Goal: Check status: Check status

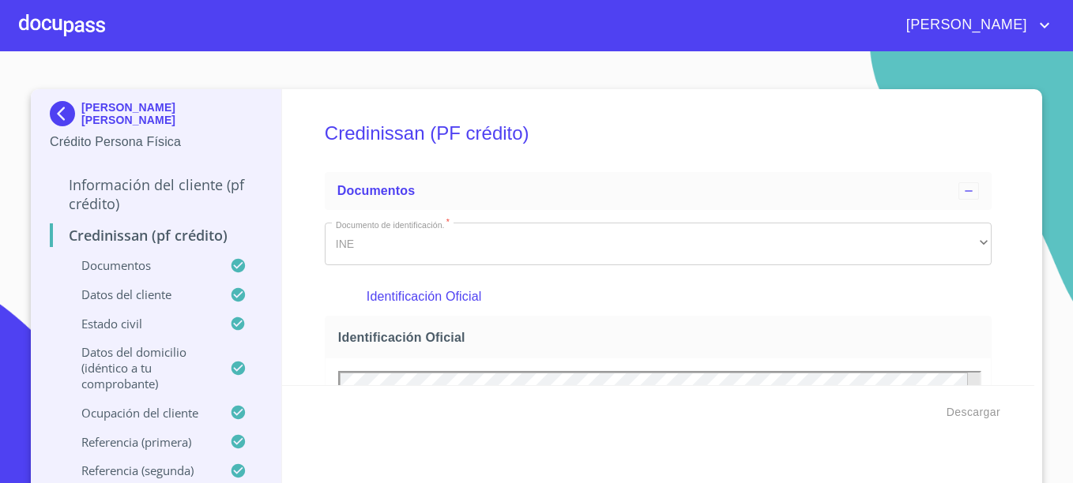
scroll to position [237, 0]
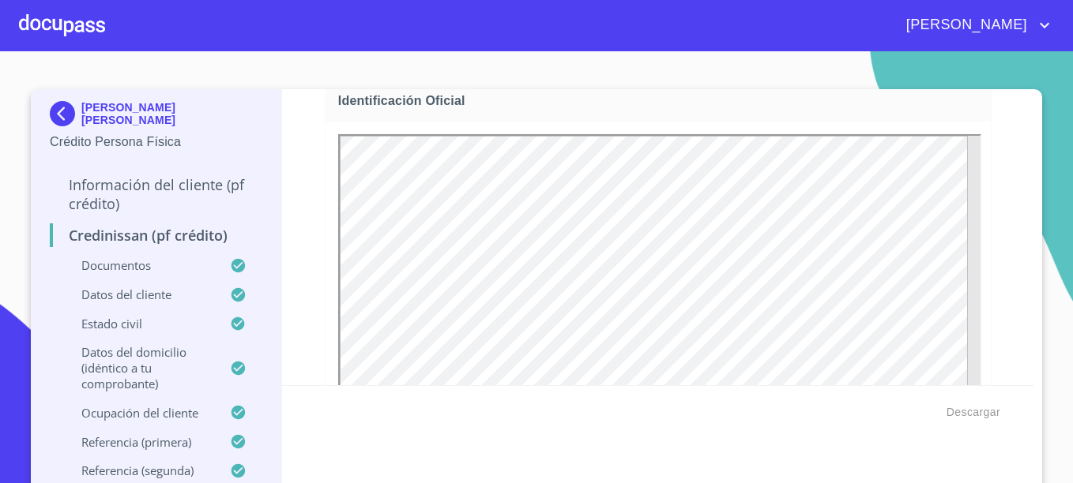
click at [55, 21] on div at bounding box center [62, 25] width 86 height 51
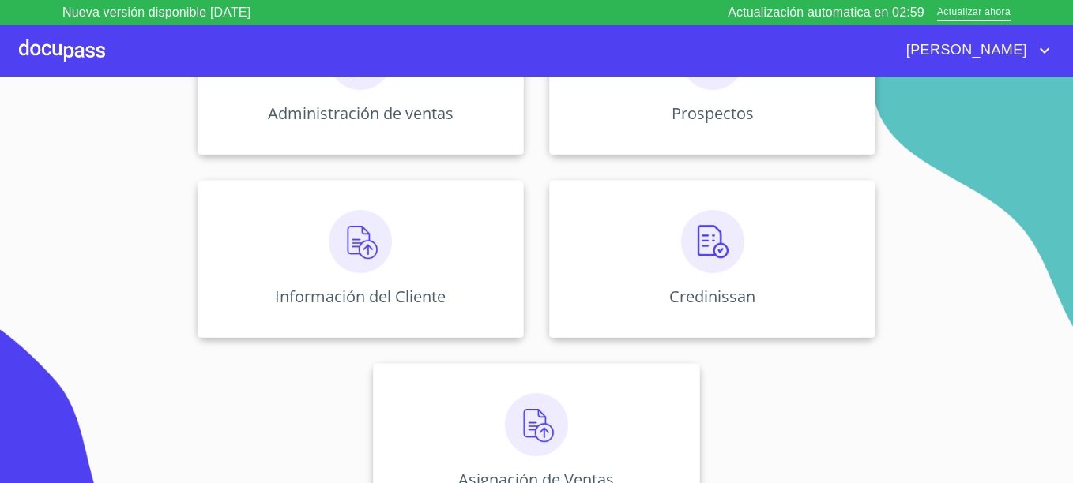
scroll to position [310, 0]
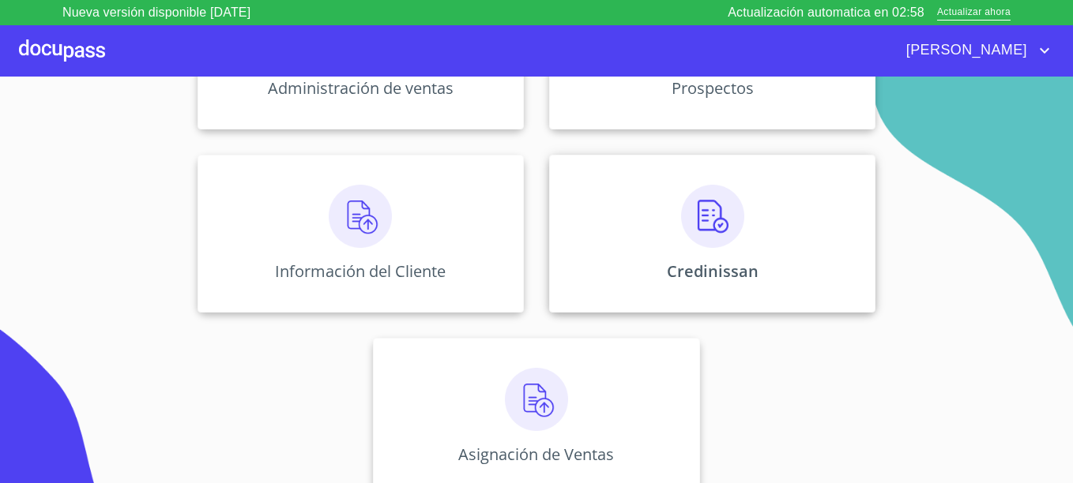
click at [679, 251] on div "Credinissan" at bounding box center [712, 234] width 326 height 158
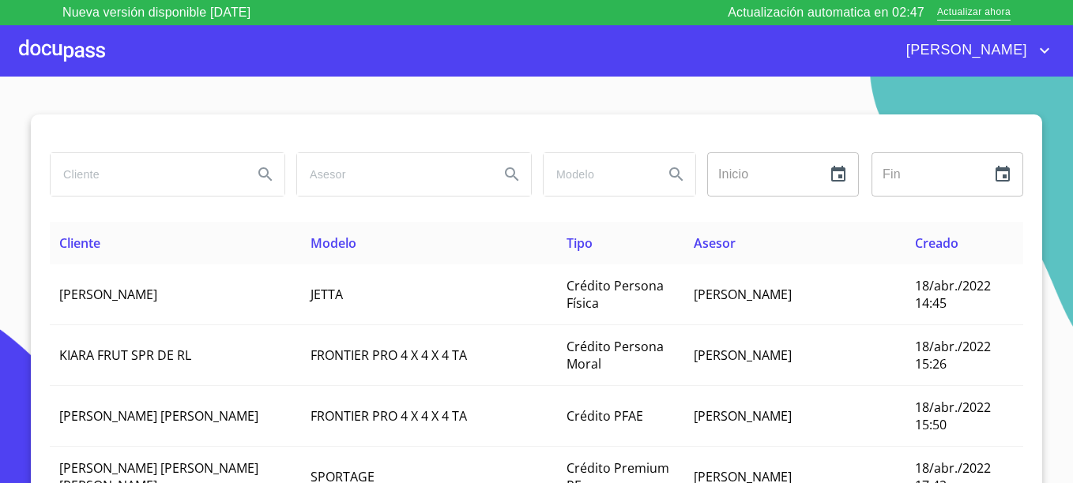
click at [123, 175] on input "search" at bounding box center [146, 174] width 190 height 43
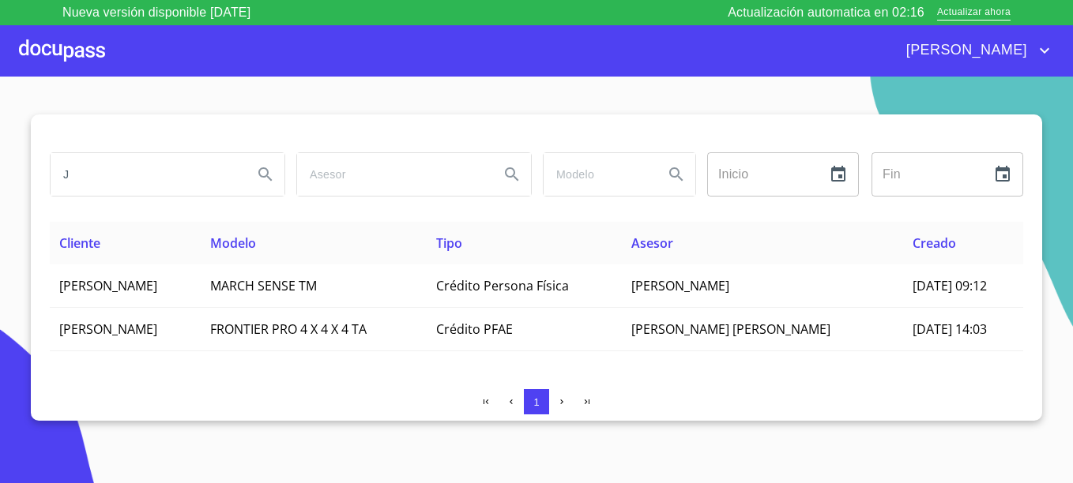
type input "J"
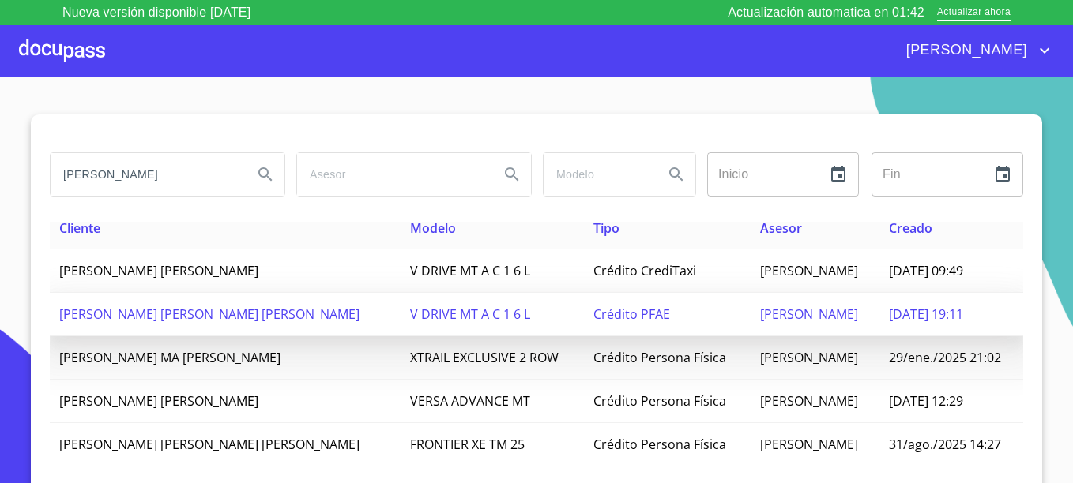
scroll to position [18, 0]
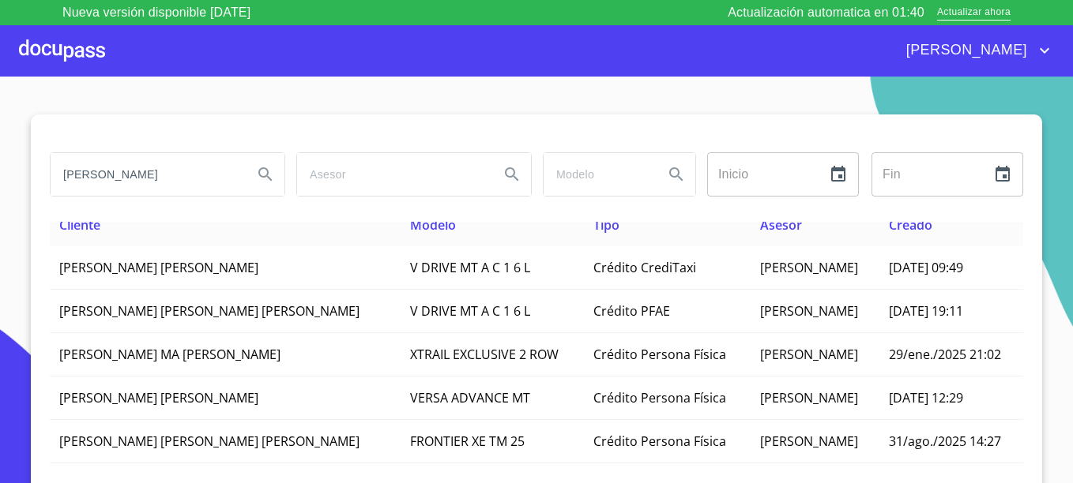
click at [159, 174] on input "[PERSON_NAME]" at bounding box center [146, 174] width 190 height 43
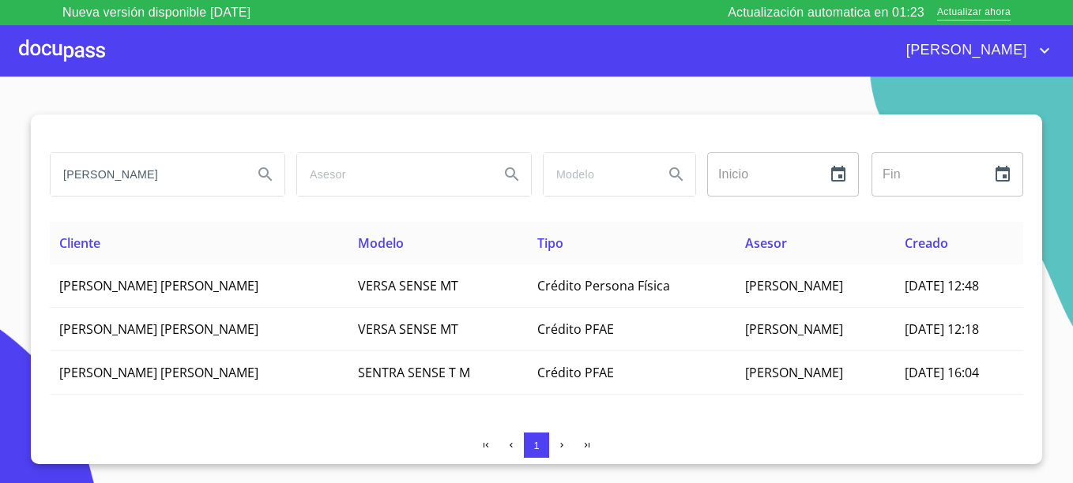
scroll to position [0, 0]
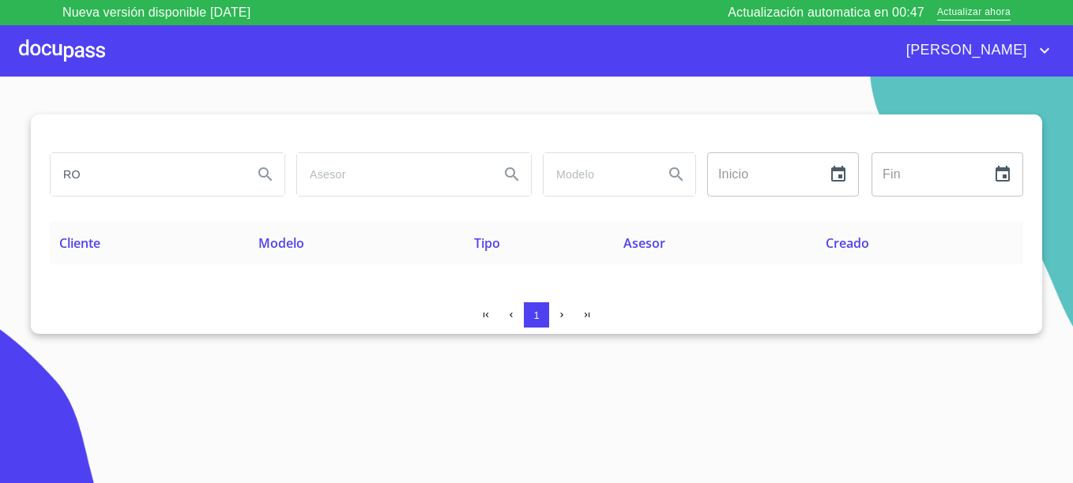
type input "R"
type input "[PERSON_NAME]"
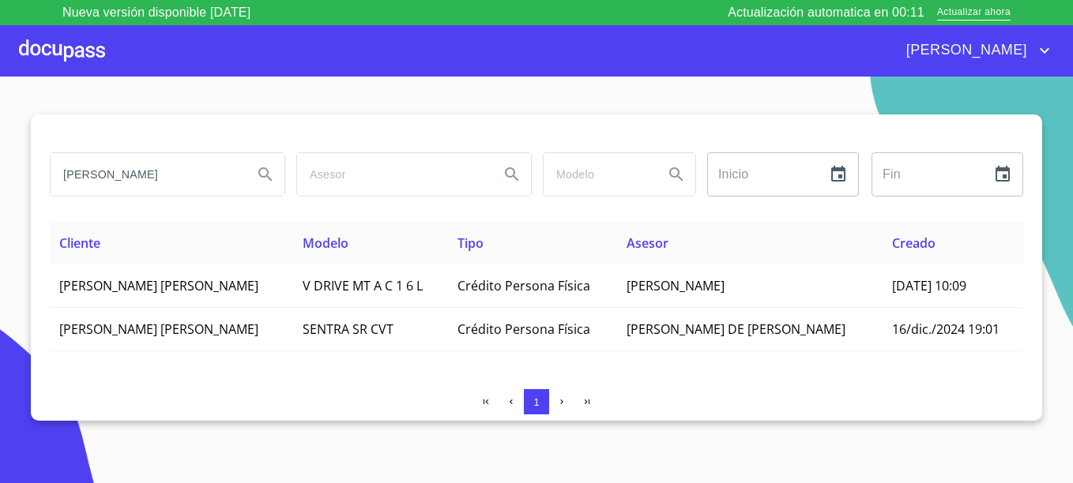
drag, startPoint x: 163, startPoint y: 181, endPoint x: -3, endPoint y: 170, distance: 166.3
click at [0, 170] on html "Nueva versión disponible [DATE] Actualización automatica en 00:11 Actualizar ah…" at bounding box center [536, 241] width 1073 height 483
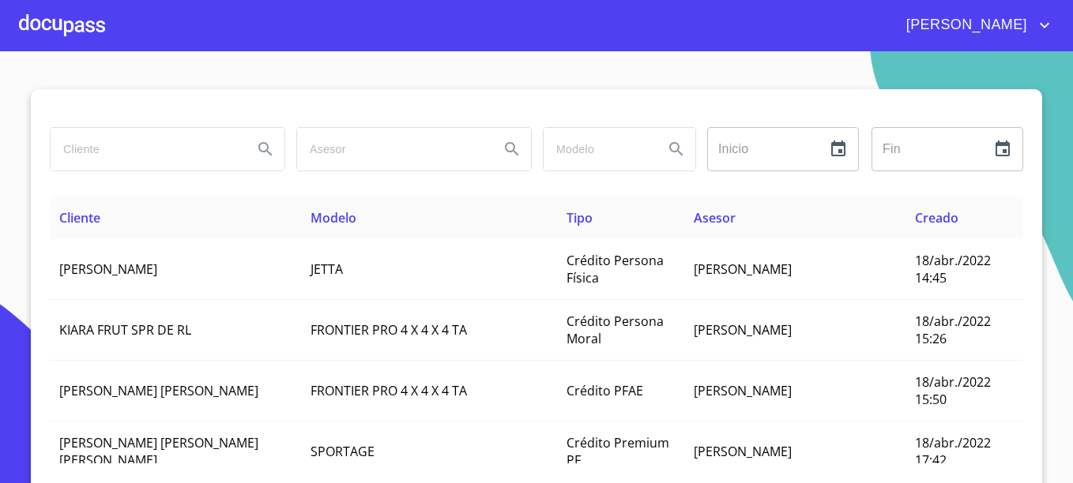
click at [163, 151] on input "search" at bounding box center [146, 149] width 190 height 43
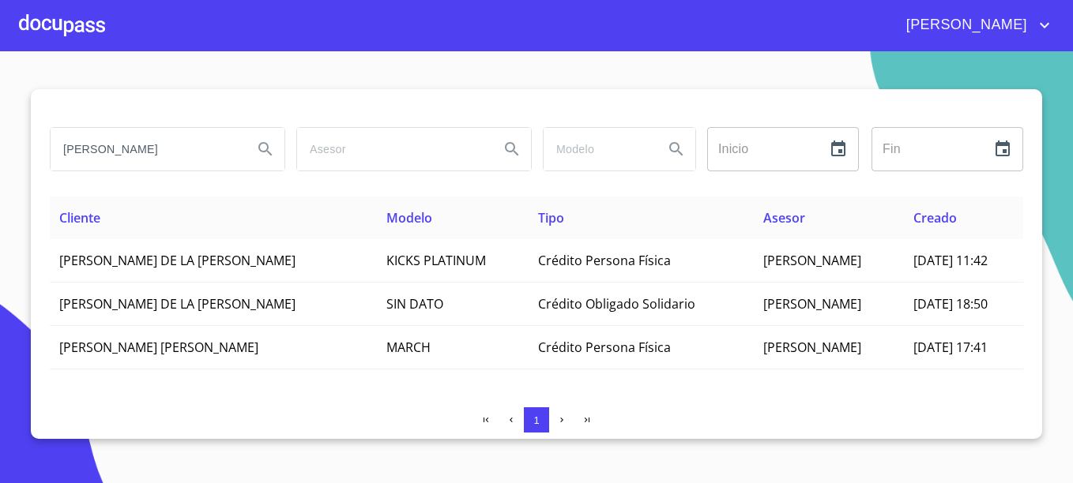
type input "J"
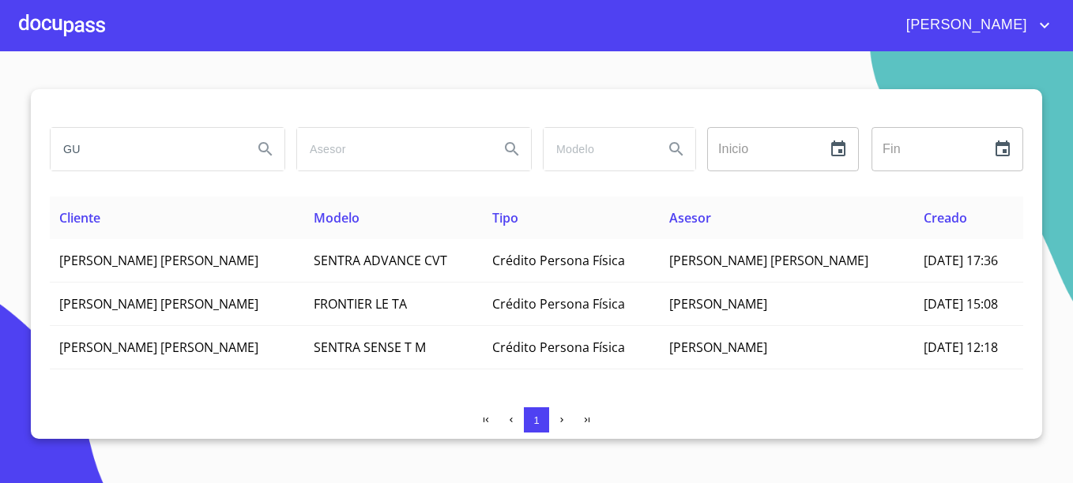
type input "G"
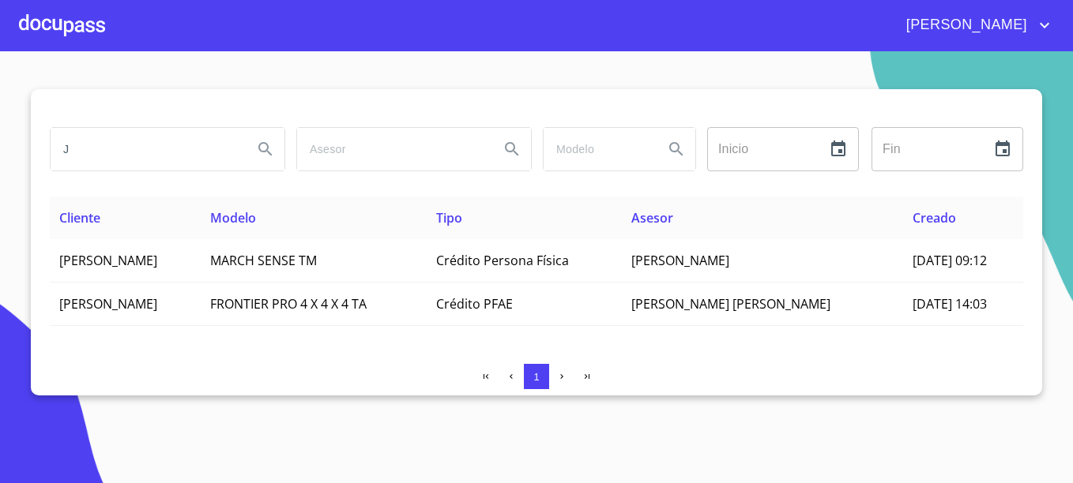
type input "J"
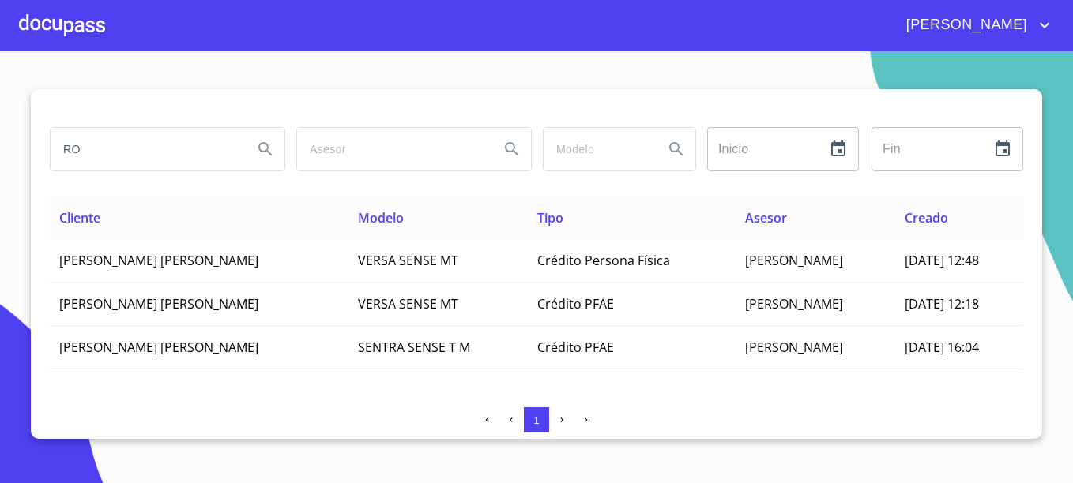
type input "R"
click at [567, 423] on button "button" at bounding box center [561, 420] width 25 height 25
